Goal: Task Accomplishment & Management: Manage account settings

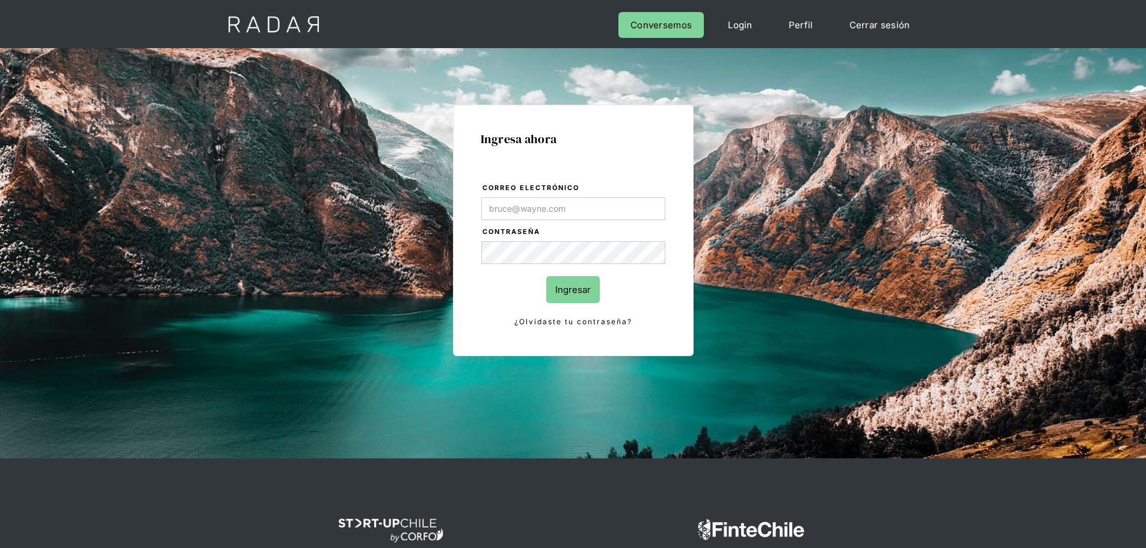
type input "[PERSON_NAME][EMAIL_ADDRESS][PERSON_NAME][DOMAIN_NAME]"
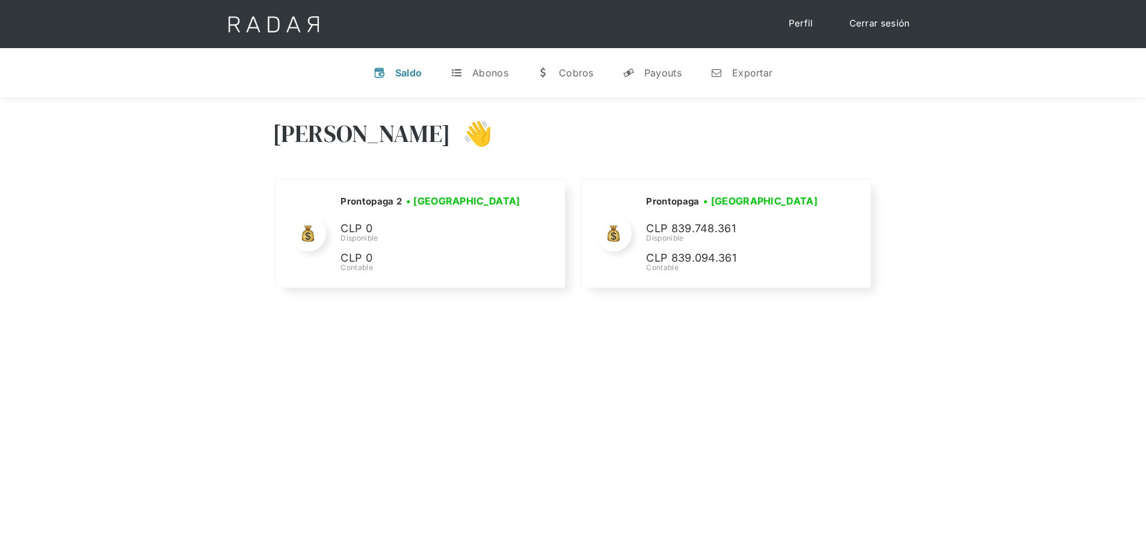
click at [622, 318] on div "[PERSON_NAME] 👋 Cargando tus cuentas... Nombre de la empresa • [GEOGRAPHIC_DATA…" at bounding box center [573, 371] width 1146 height 548
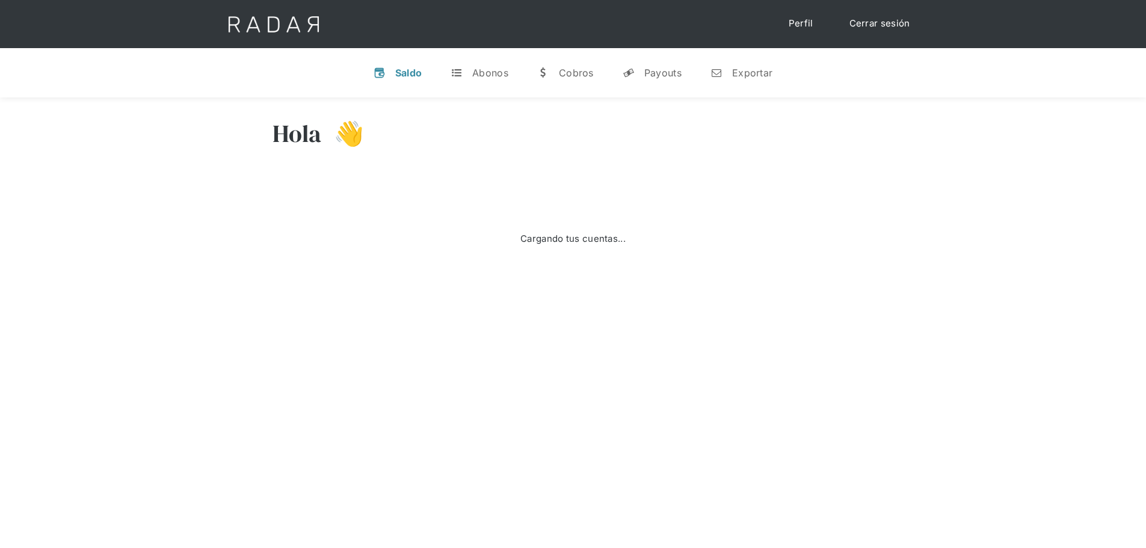
click at [575, 170] on div "Hola 👋" at bounding box center [574, 142] width 602 height 72
